Goal: Information Seeking & Learning: Compare options

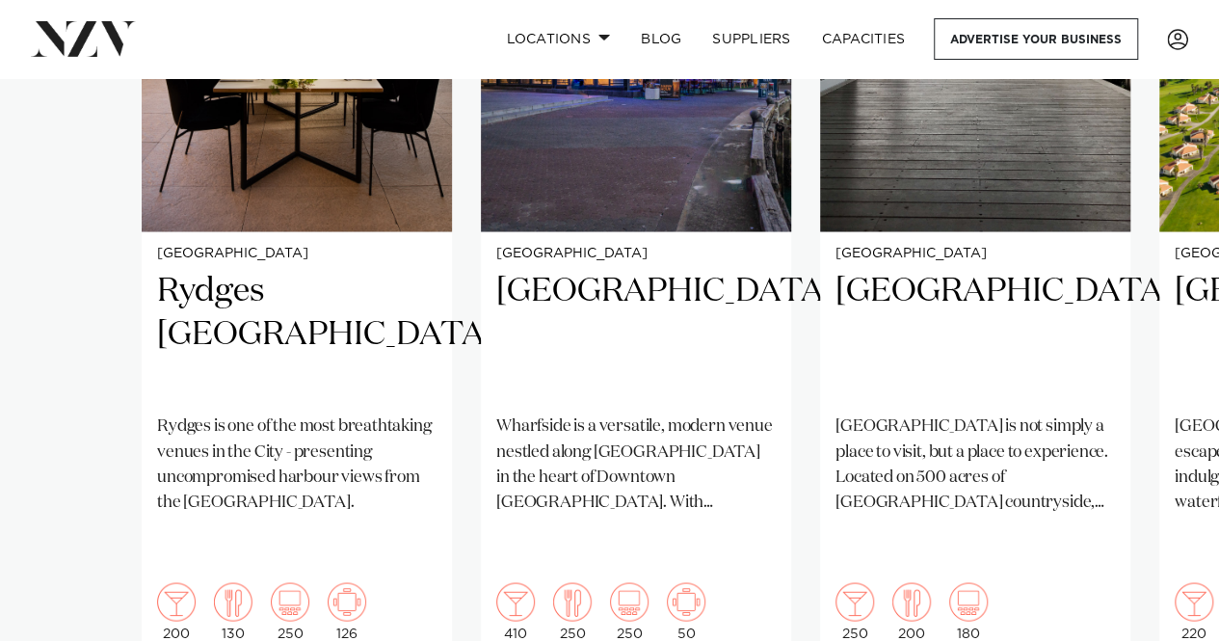
scroll to position [1734, 0]
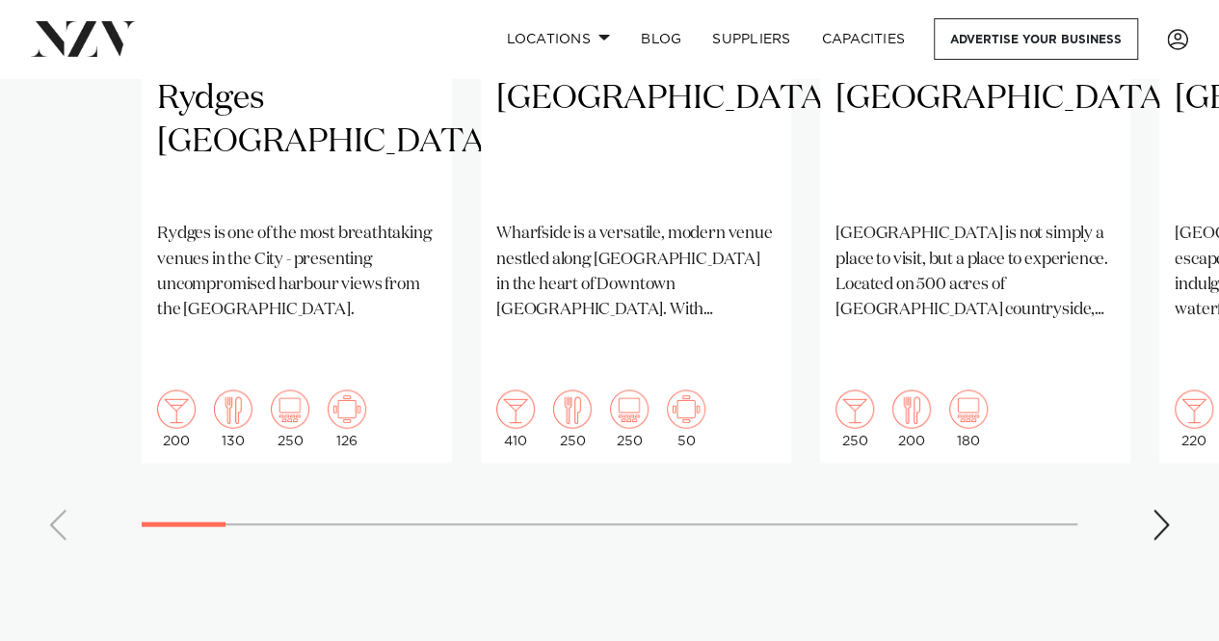
click at [1162, 509] on div "Next slide" at bounding box center [1160, 524] width 19 height 31
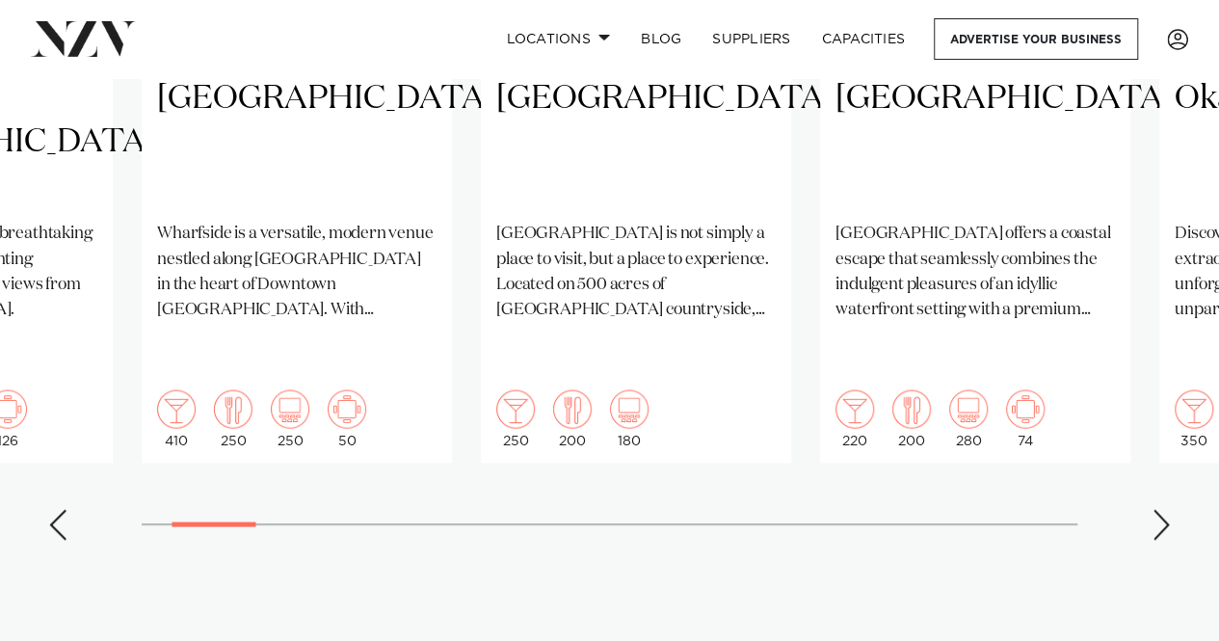
click at [1162, 509] on div "Next slide" at bounding box center [1160, 524] width 19 height 31
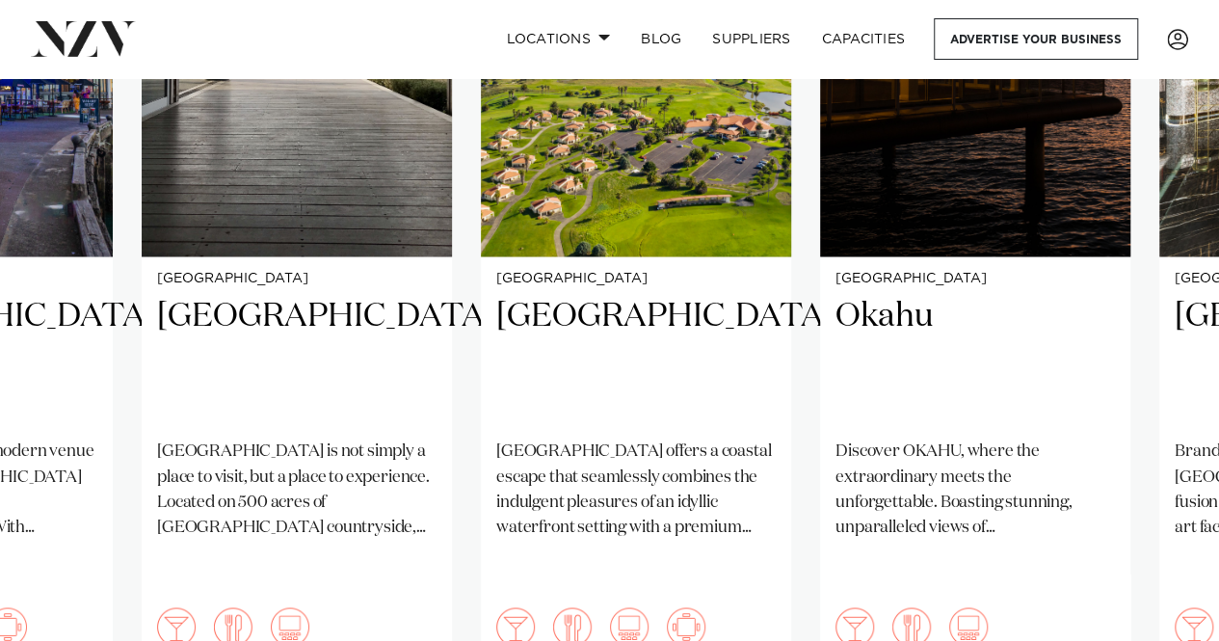
scroll to position [1638, 0]
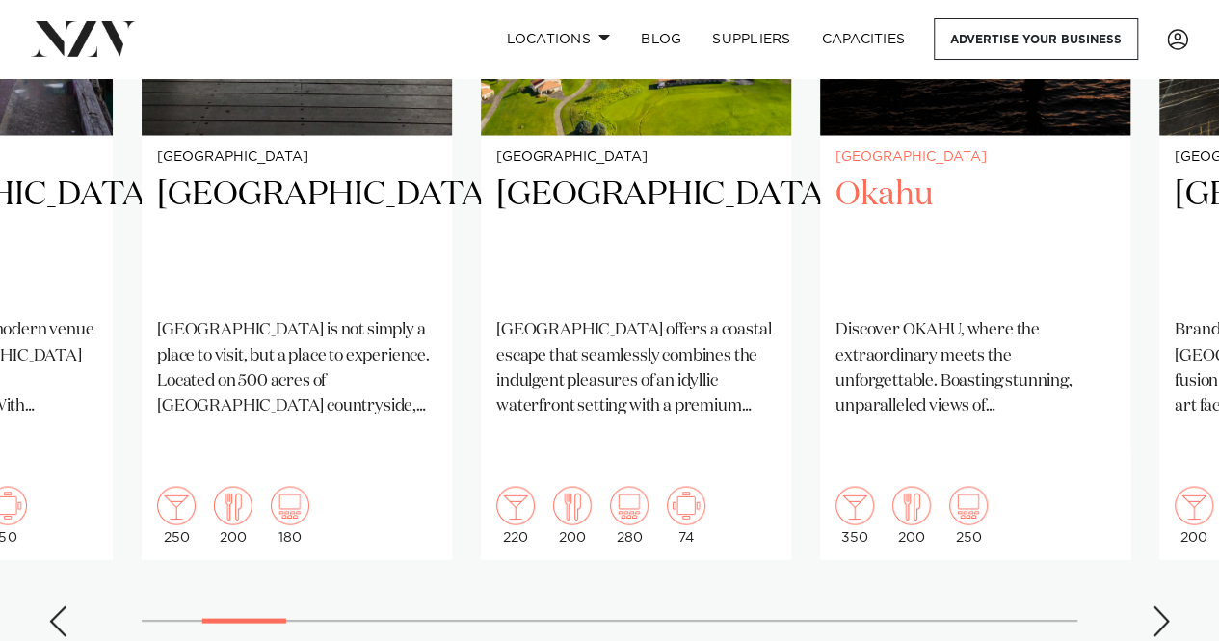
click at [898, 188] on h2 "Okahu" at bounding box center [974, 237] width 279 height 130
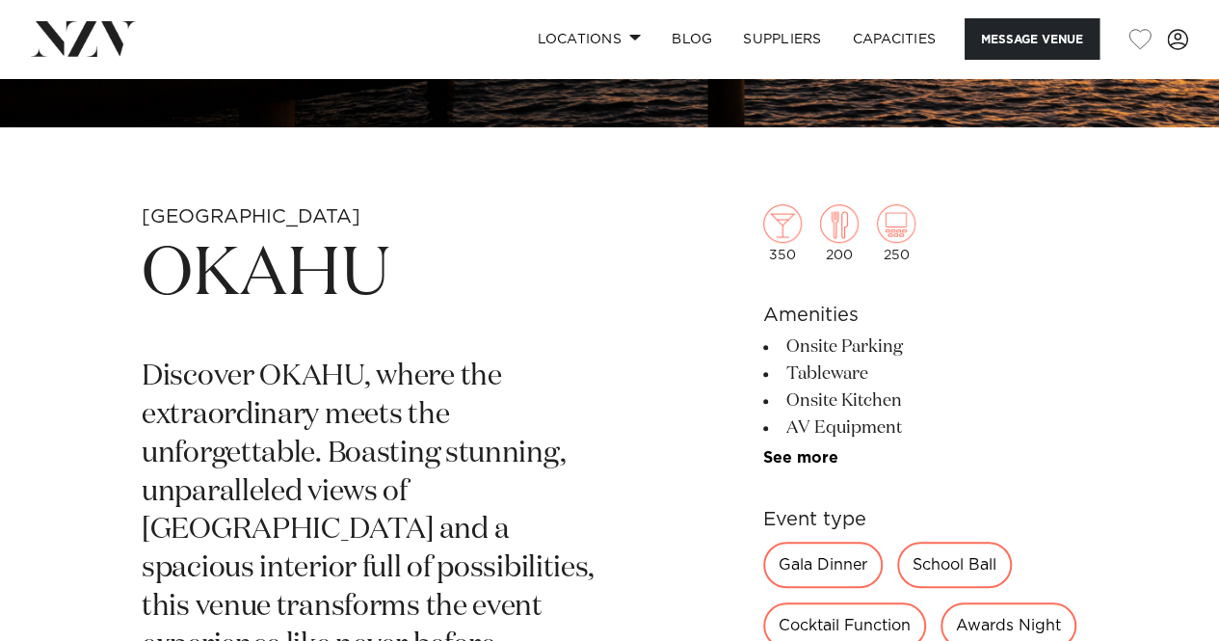
scroll to position [482, 0]
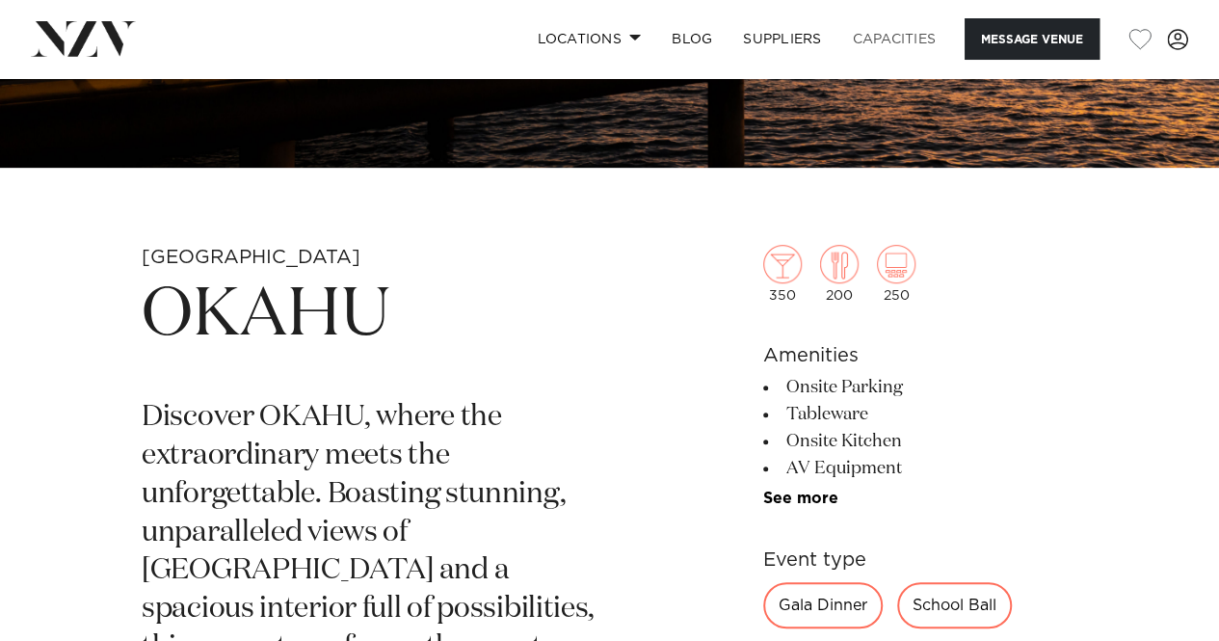
click at [898, 36] on link "Capacities" at bounding box center [894, 38] width 115 height 41
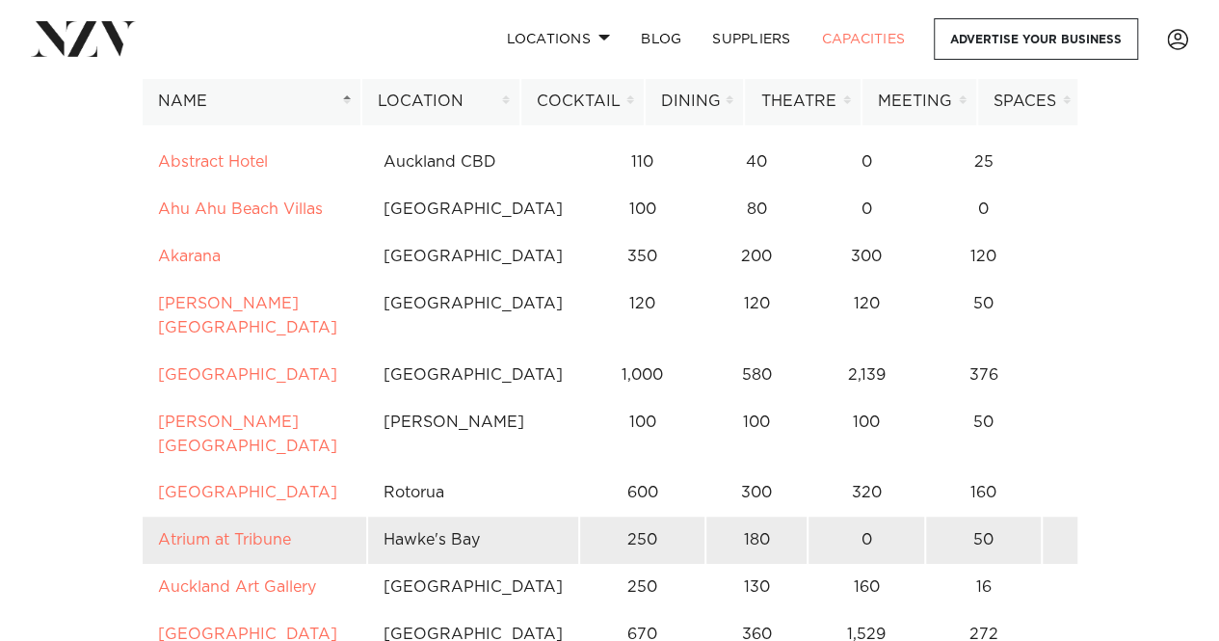
scroll to position [385, 0]
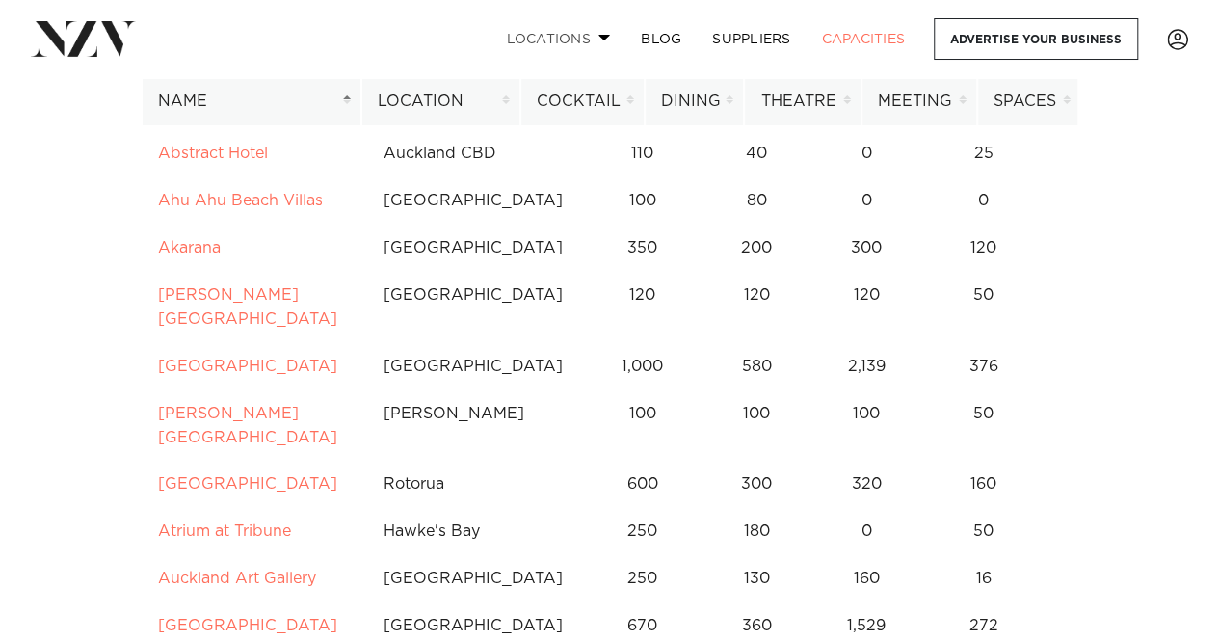
click at [599, 35] on span at bounding box center [604, 37] width 13 height 7
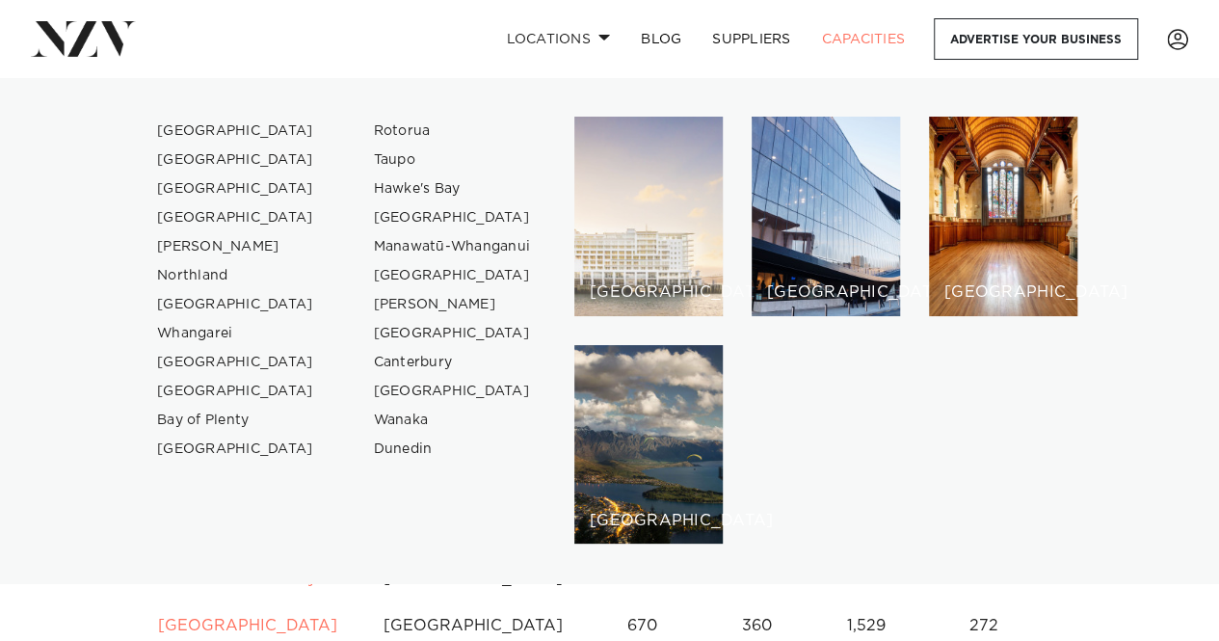
click at [636, 266] on div "[GEOGRAPHIC_DATA]" at bounding box center [648, 216] width 148 height 199
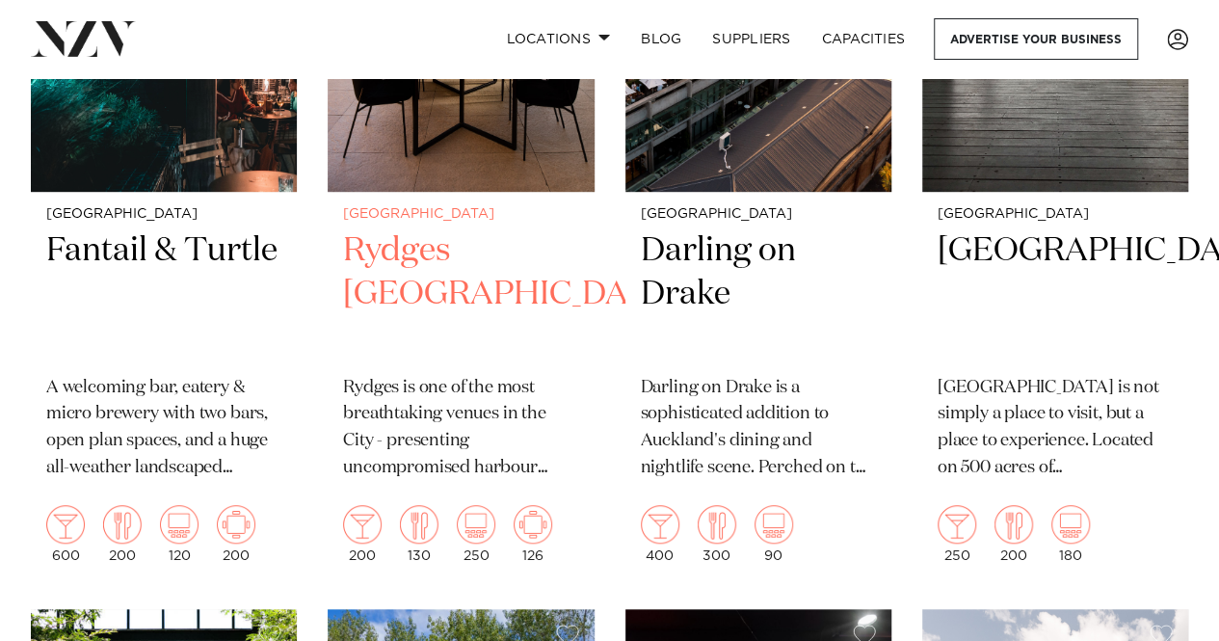
scroll to position [4143, 0]
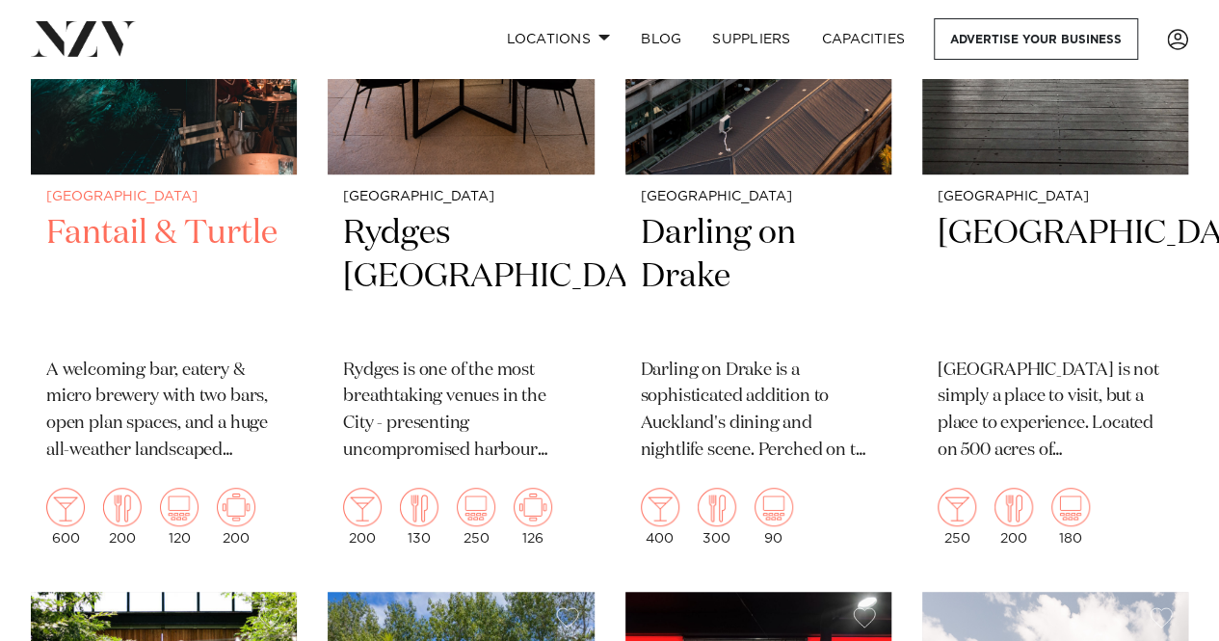
click at [123, 233] on h2 "Fantail & Turtle" at bounding box center [163, 277] width 235 height 130
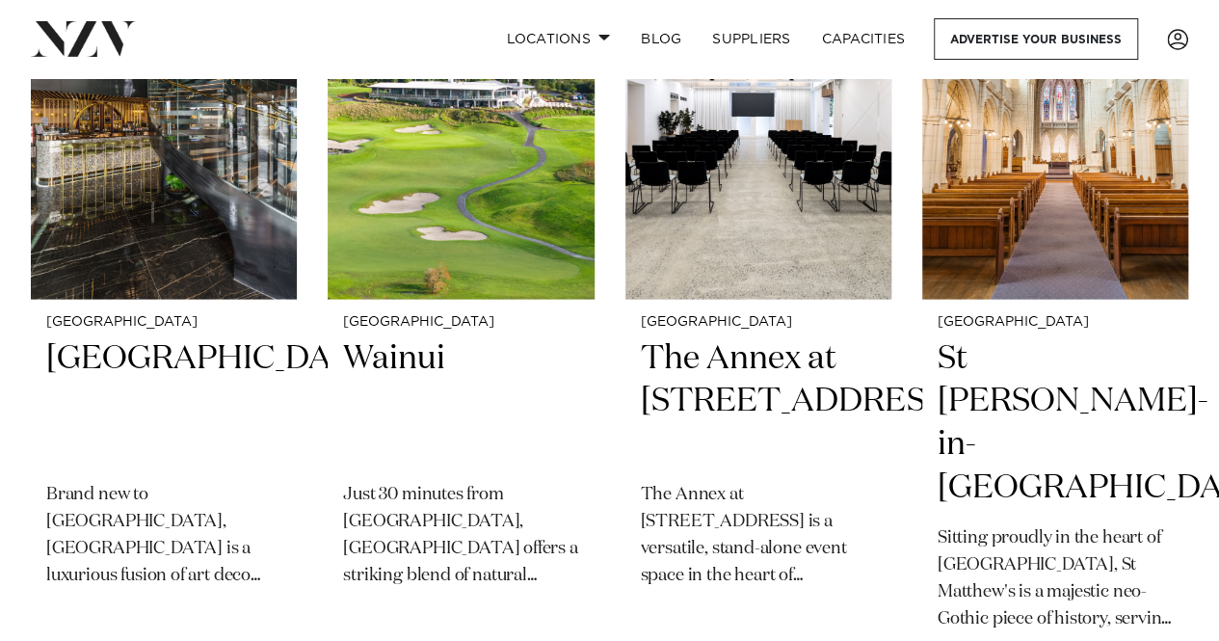
scroll to position [5568, 0]
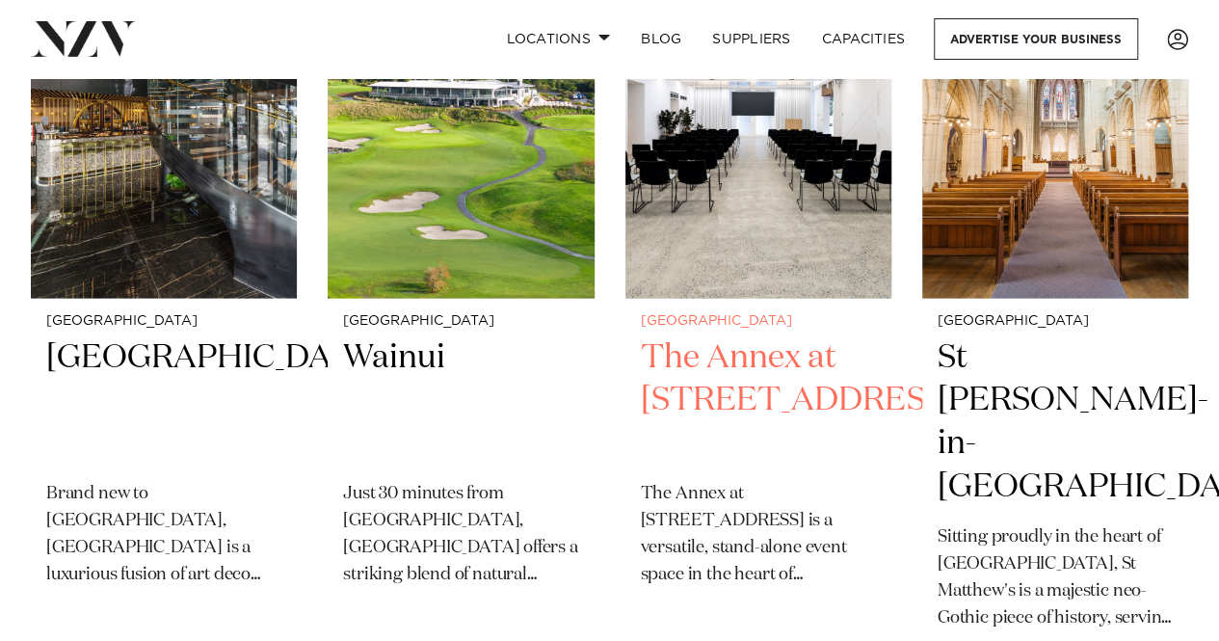
click at [775, 364] on h2 "The Annex at [STREET_ADDRESS]" at bounding box center [758, 401] width 235 height 130
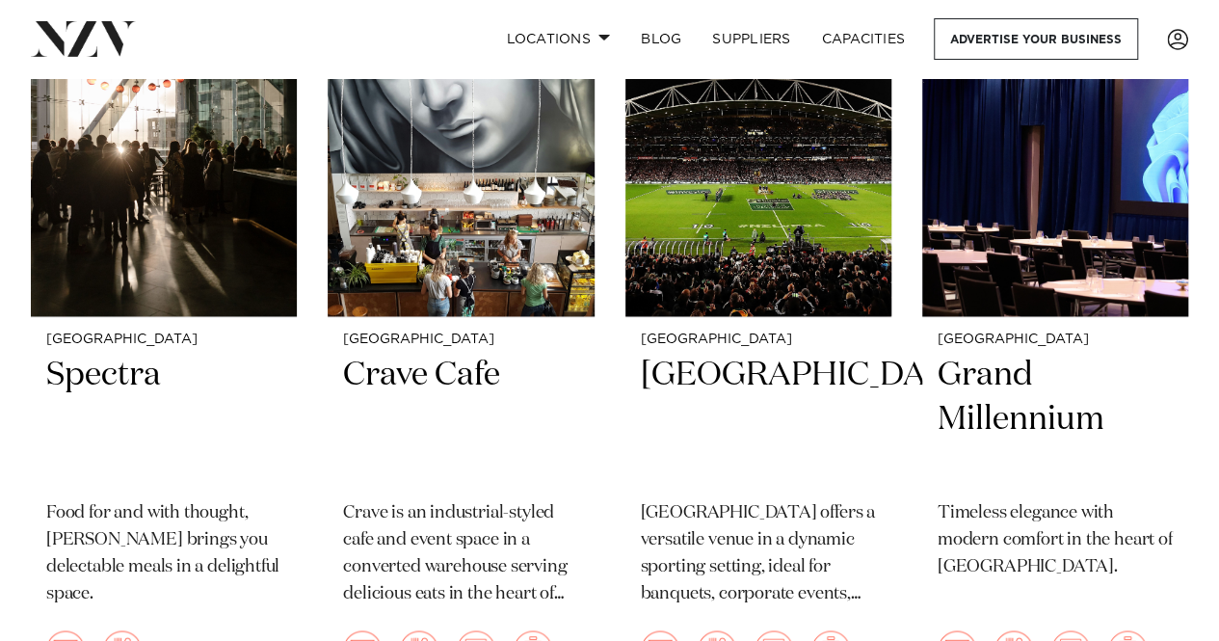
scroll to position [8622, 0]
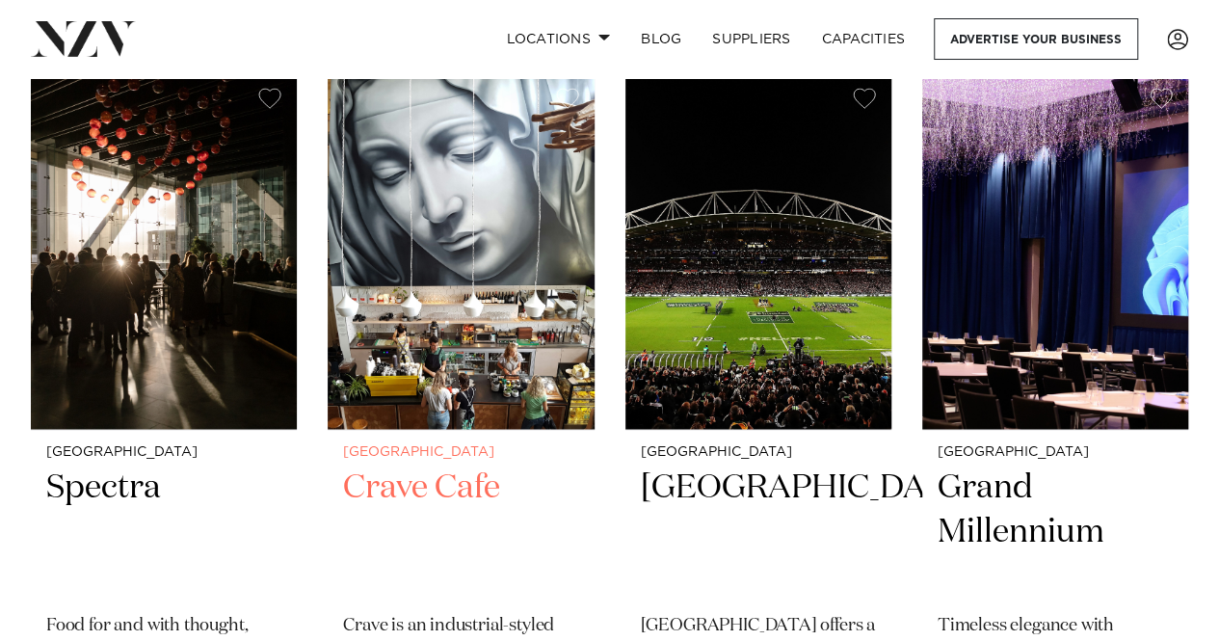
click at [432, 483] on h2 "Crave Cafe" at bounding box center [460, 531] width 235 height 130
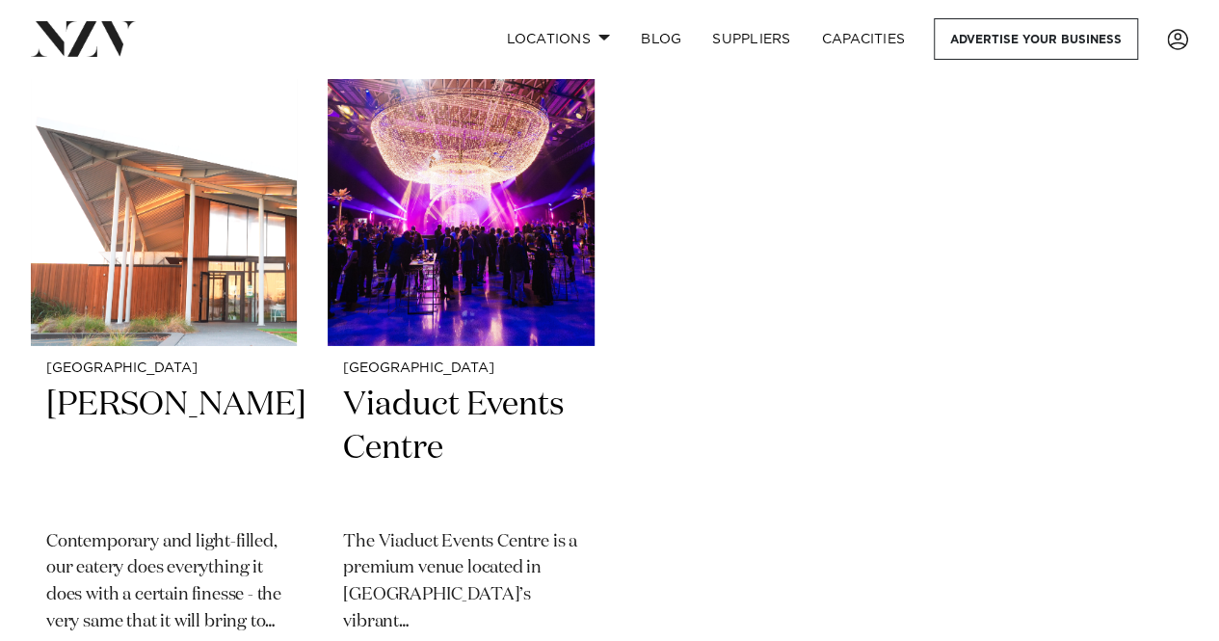
scroll to position [10350, 0]
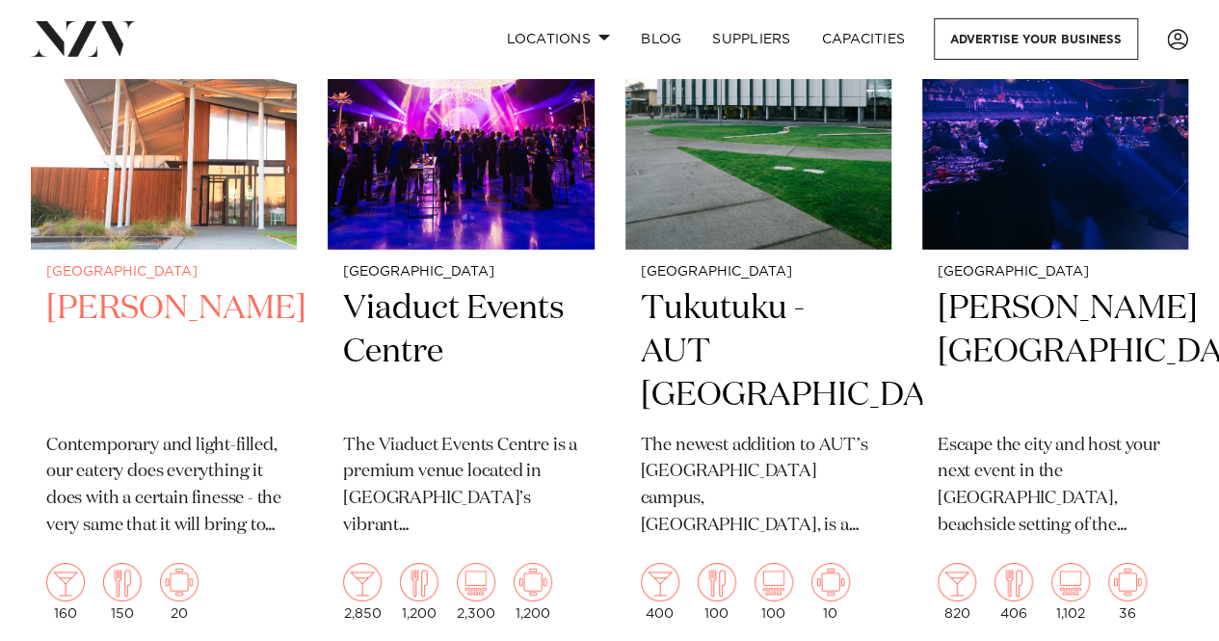
click at [79, 314] on h2 "Percy" at bounding box center [163, 352] width 235 height 130
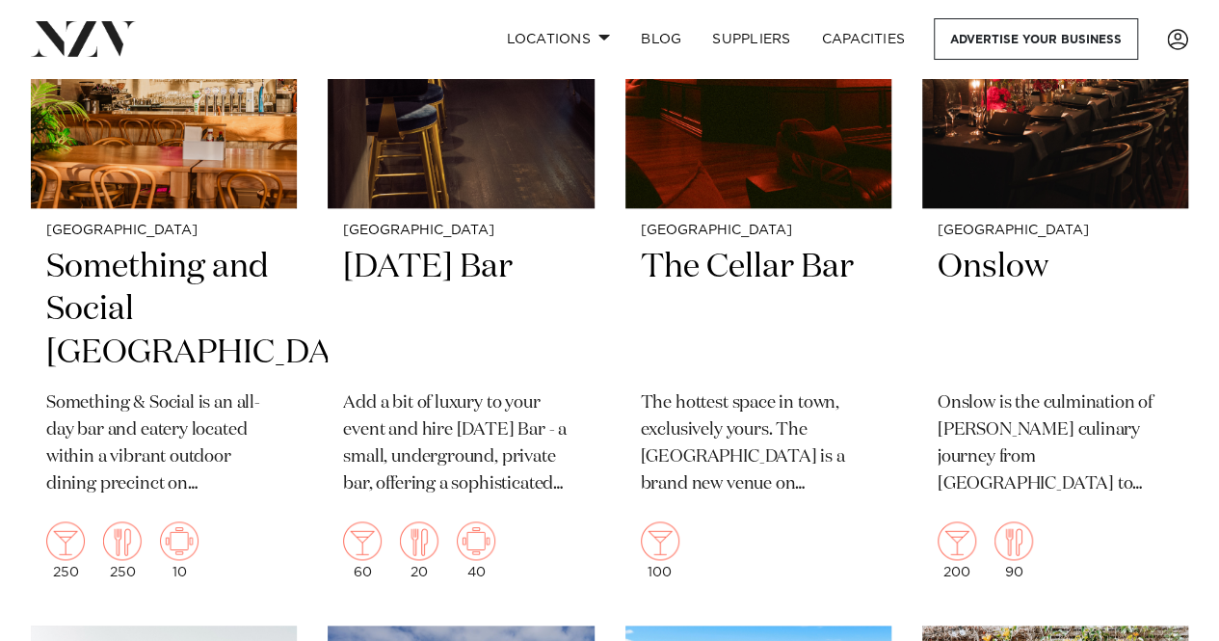
scroll to position [11971, 0]
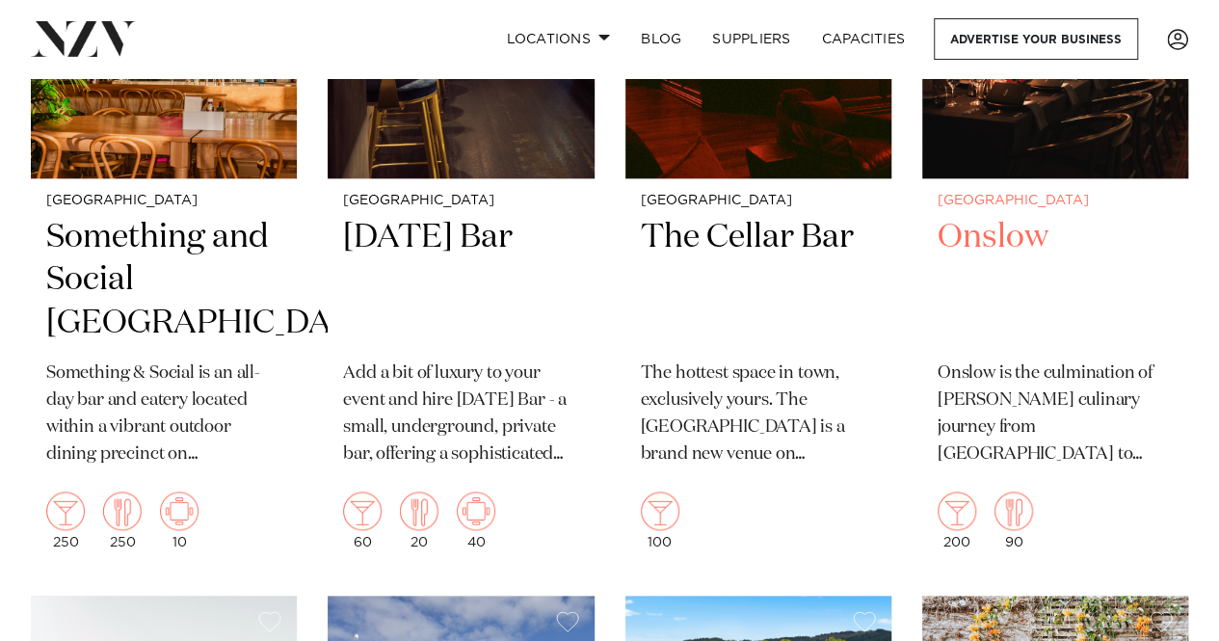
click at [1012, 234] on h2 "Onslow" at bounding box center [1055, 281] width 235 height 130
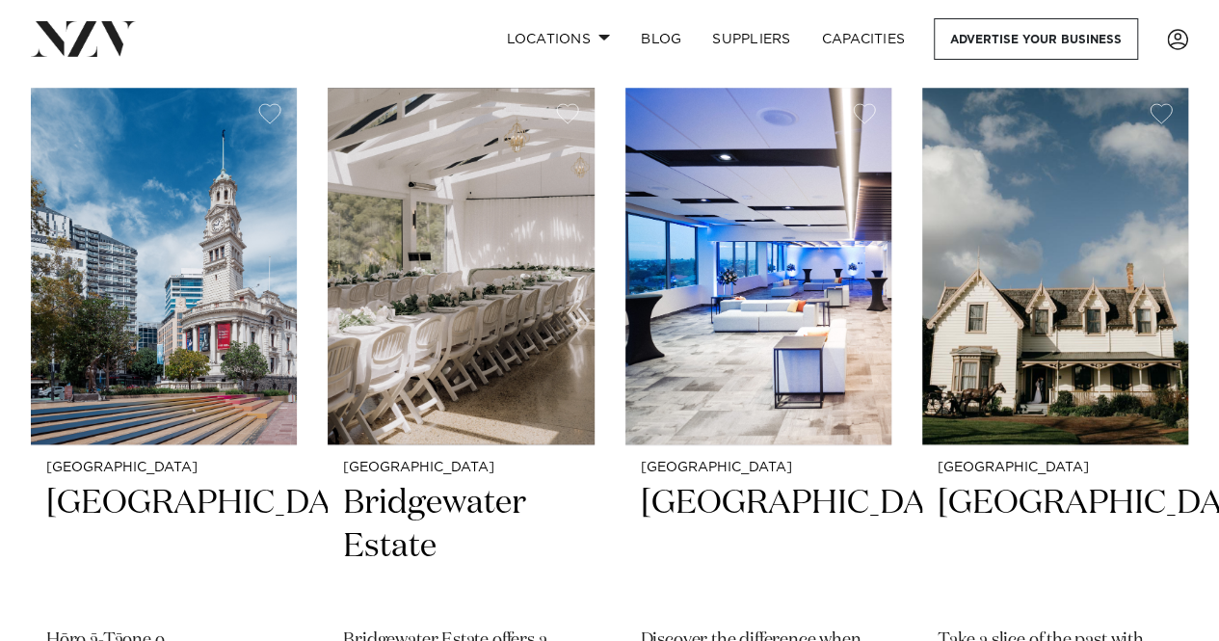
scroll to position [15607, 0]
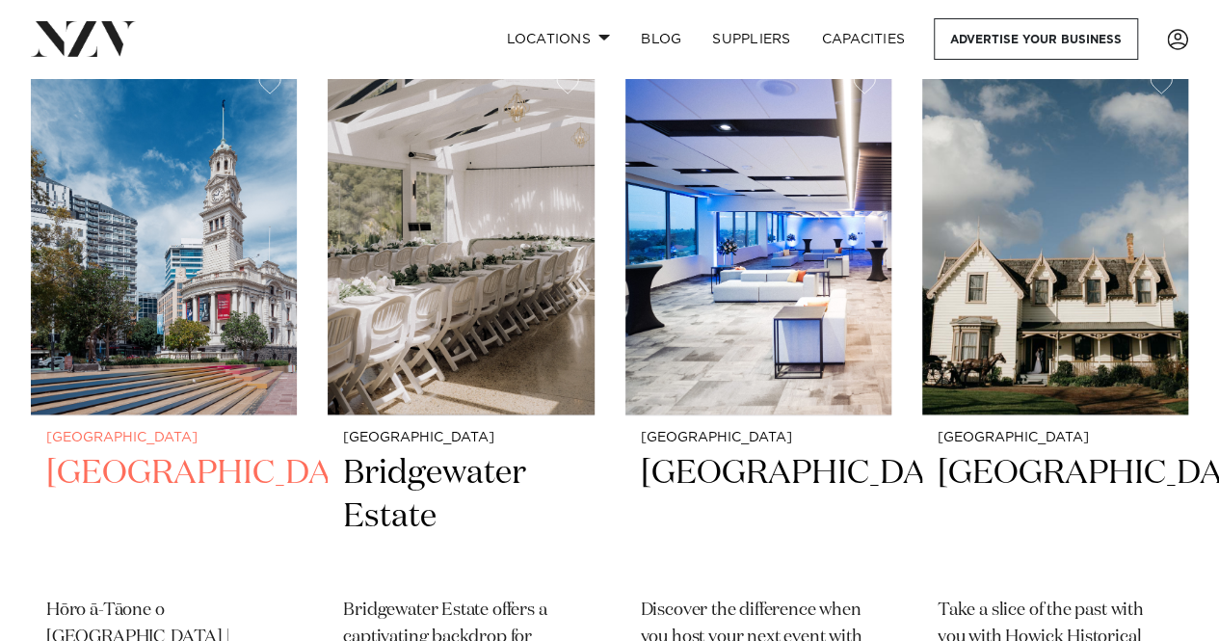
click at [135, 473] on h2 "Auckland Town Hall" at bounding box center [163, 517] width 235 height 130
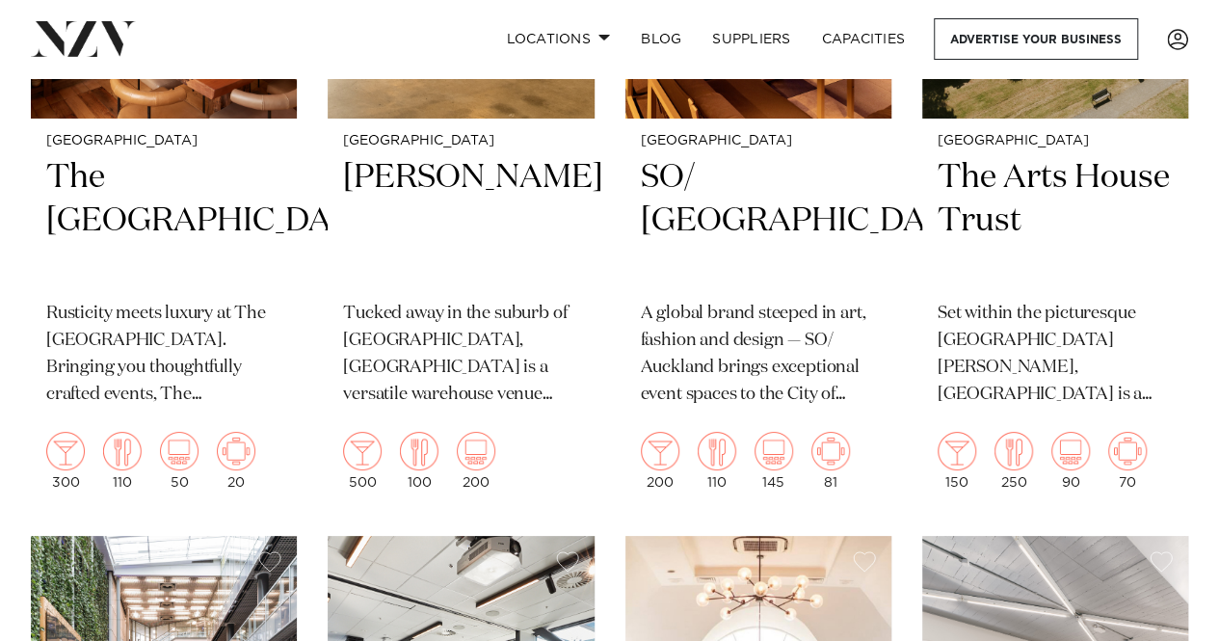
scroll to position [18253, 0]
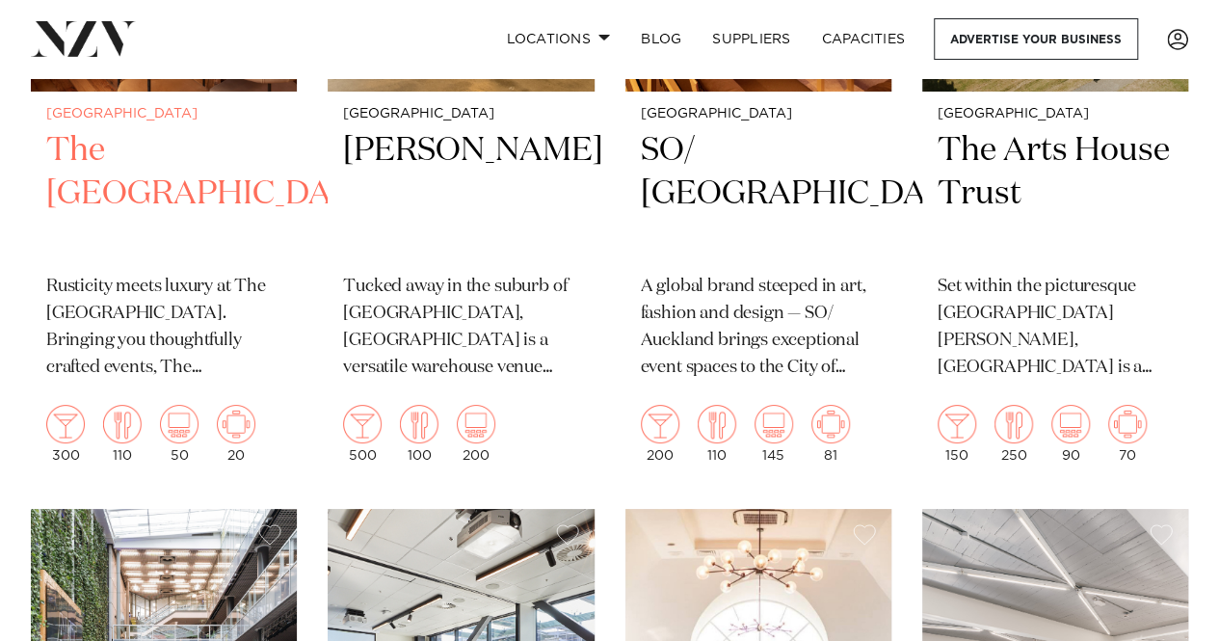
click at [144, 194] on h2 "The Hotel Britomart" at bounding box center [163, 194] width 235 height 130
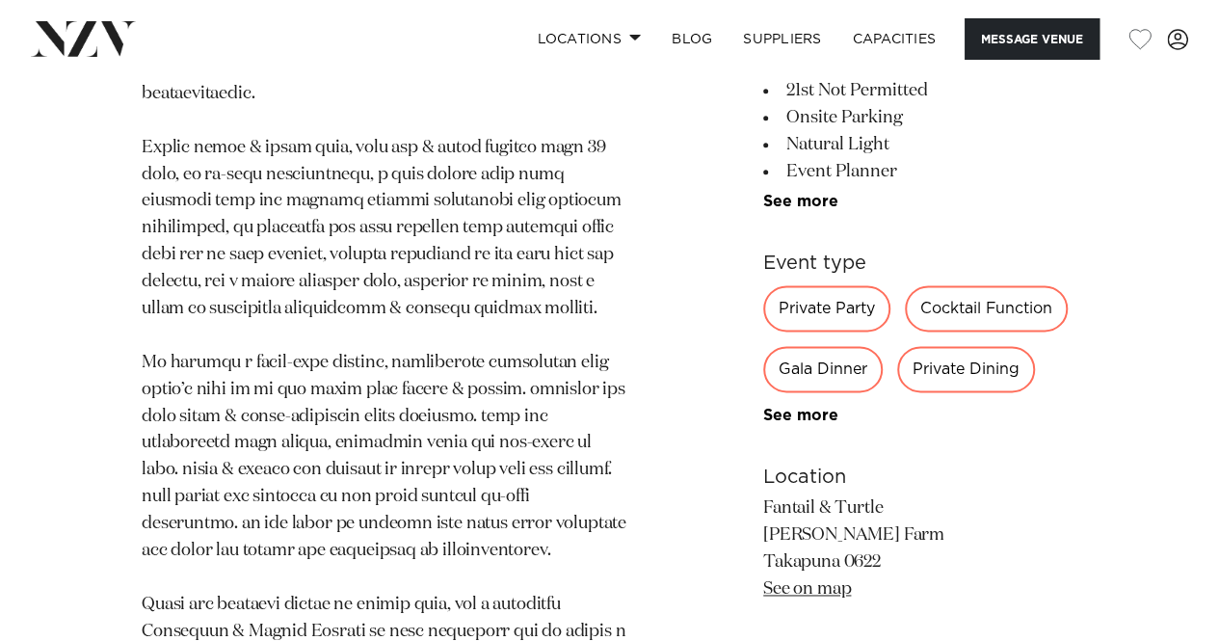
scroll to position [1156, 0]
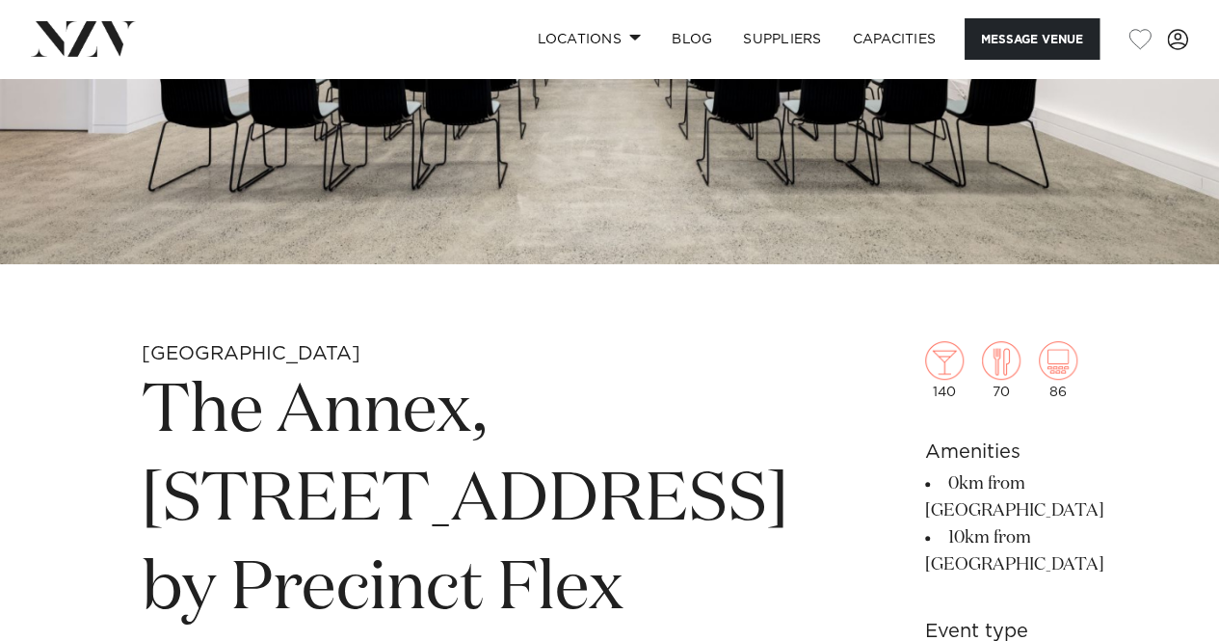
scroll to position [482, 0]
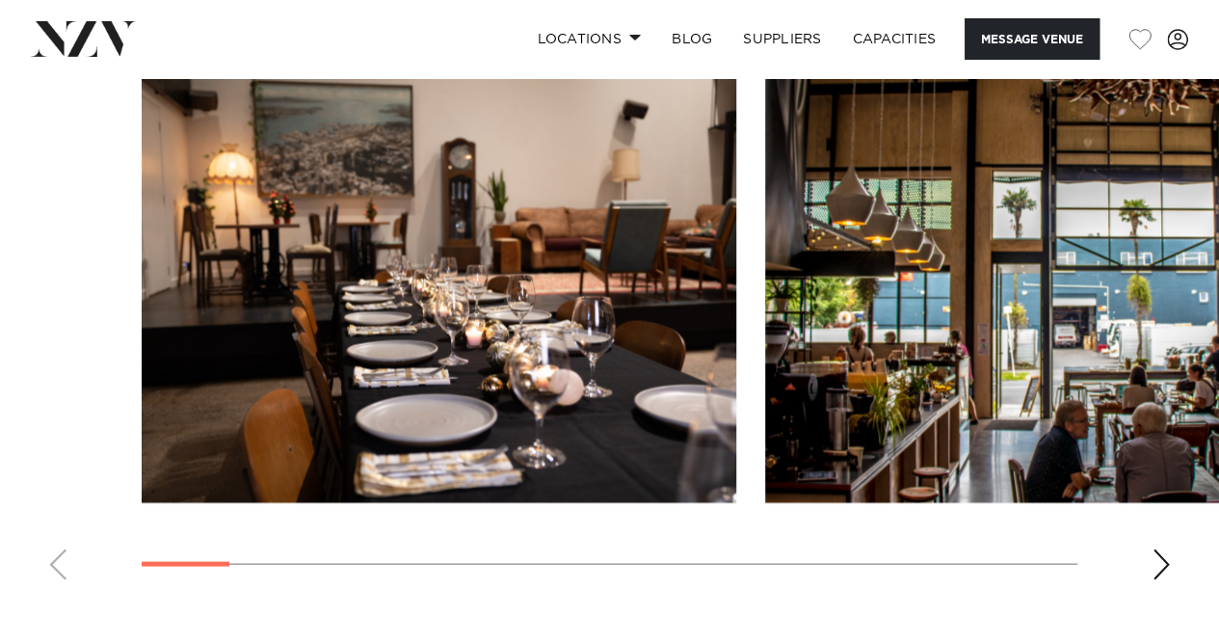
scroll to position [1831, 0]
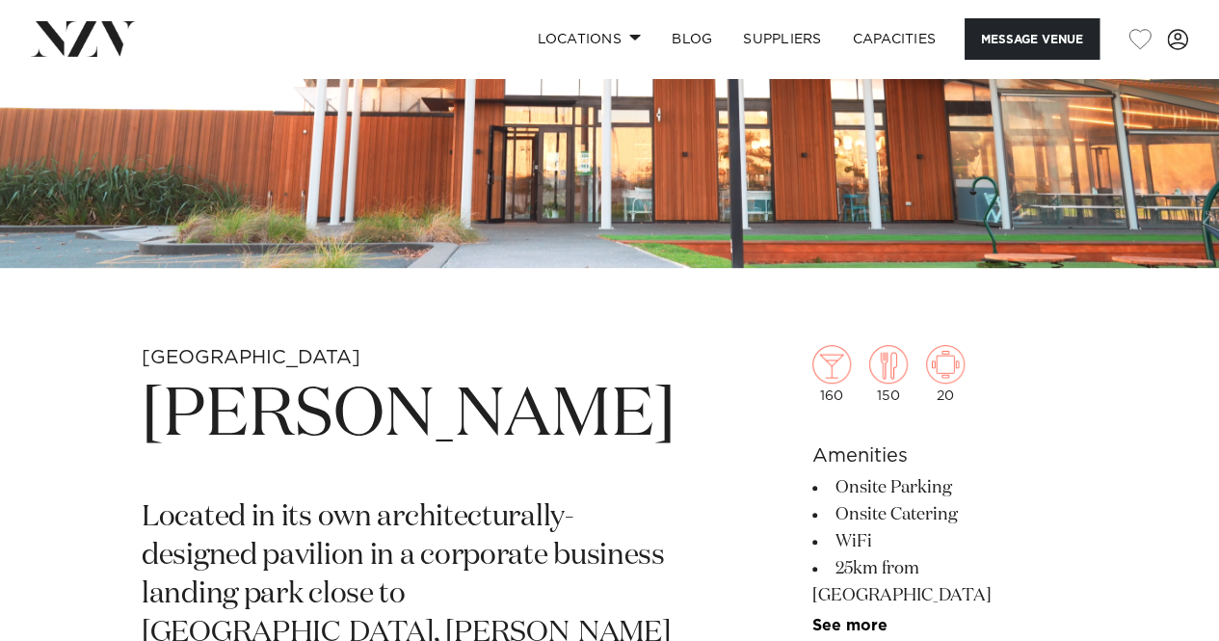
scroll to position [482, 0]
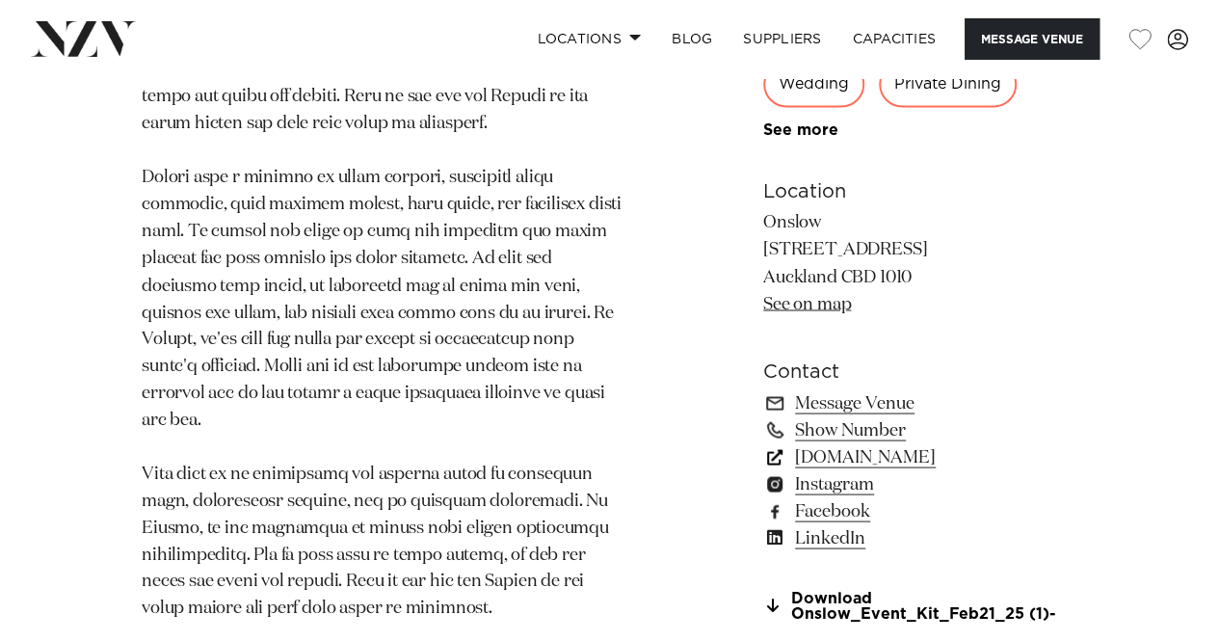
scroll to position [1638, 0]
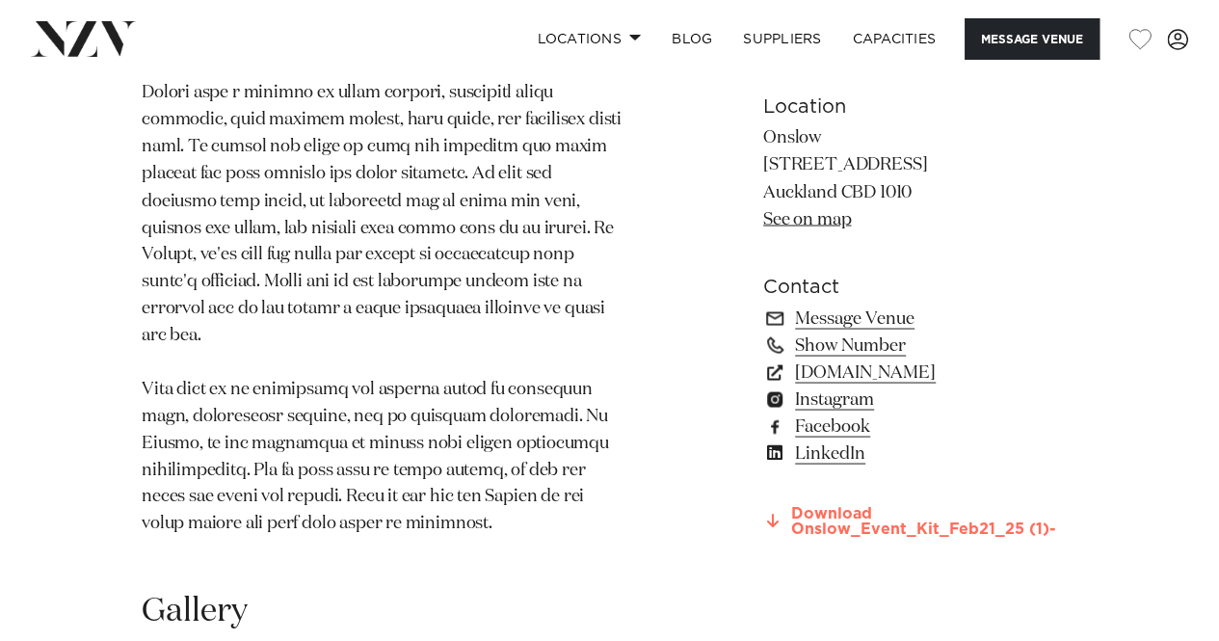
click at [868, 505] on link "Download Onslow_Event_Kit_Feb21_25 (1)-" at bounding box center [920, 521] width 314 height 33
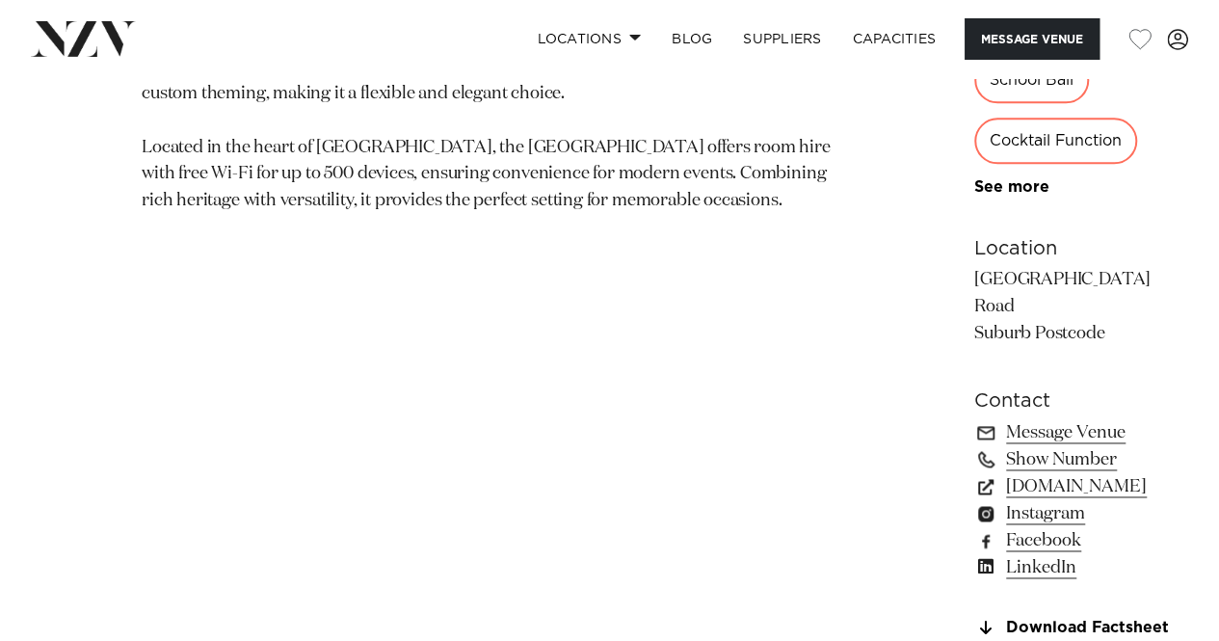
scroll to position [1060, 0]
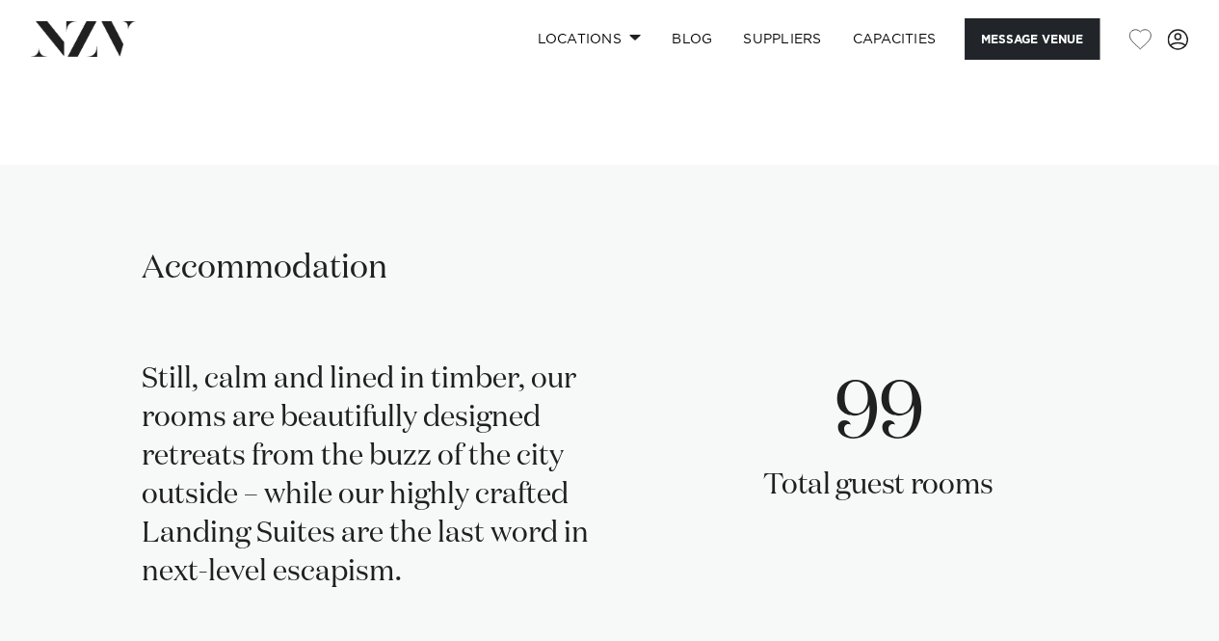
scroll to position [3951, 0]
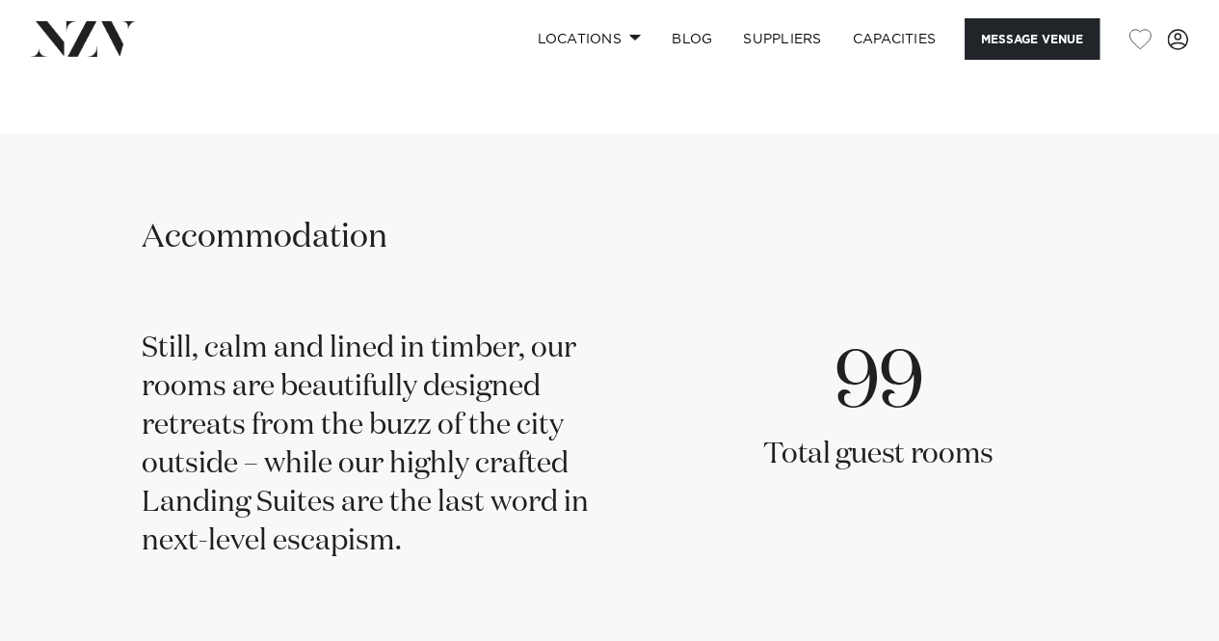
click at [213, 26] on link "See more" at bounding box center [234, 18] width 150 height 15
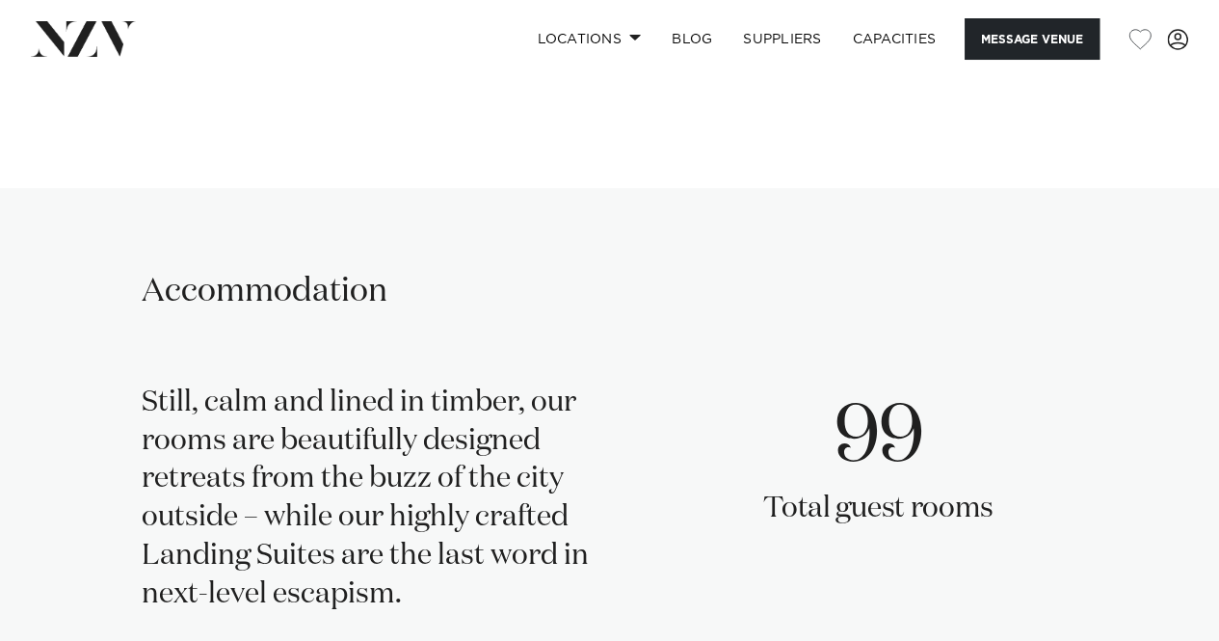
scroll to position [4143, 0]
